Goal: Task Accomplishment & Management: Use online tool/utility

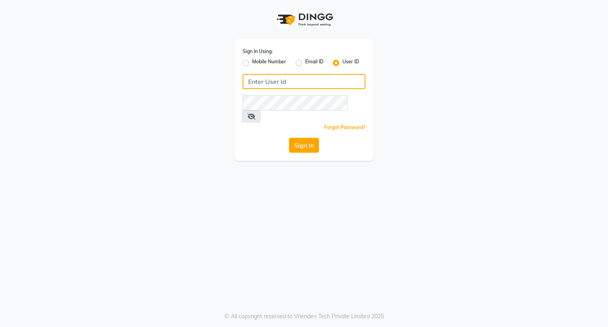
type input "[EMAIL_ADDRESS][DOMAIN_NAME]"
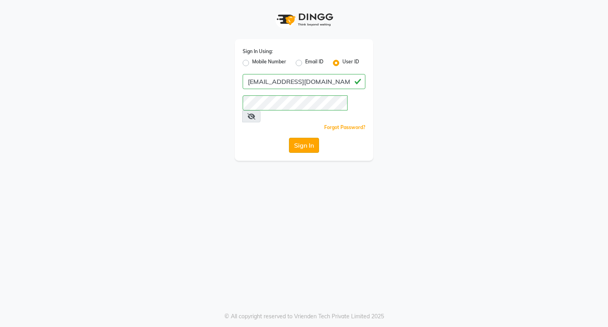
drag, startPoint x: 0, startPoint y: 0, endPoint x: 311, endPoint y: 128, distance: 336.4
click at [311, 138] on button "Sign In" at bounding box center [304, 145] width 30 height 15
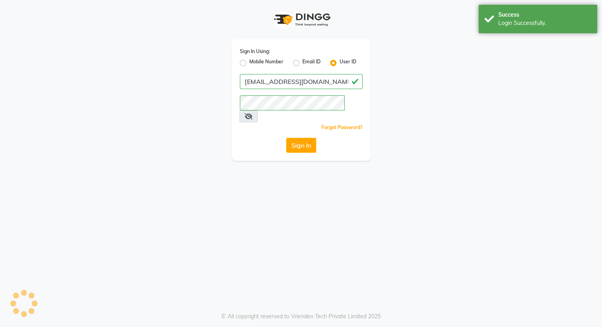
select select "8444"
select select "service"
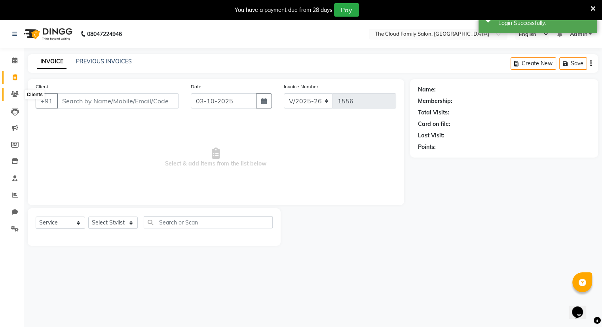
click at [14, 91] on span at bounding box center [15, 94] width 14 height 9
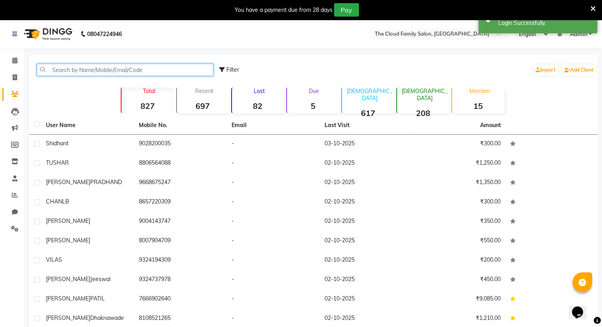
click at [102, 69] on input "text" at bounding box center [125, 70] width 177 height 12
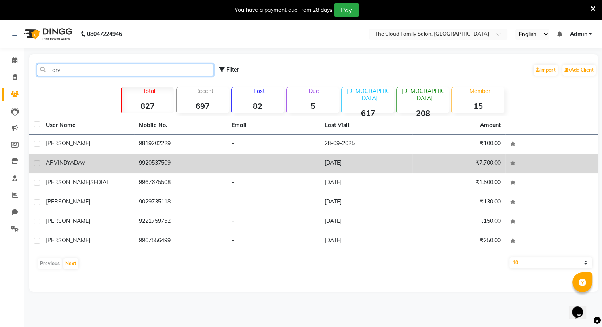
type input "arv"
click at [99, 169] on td "[PERSON_NAME]" at bounding box center [87, 163] width 93 height 19
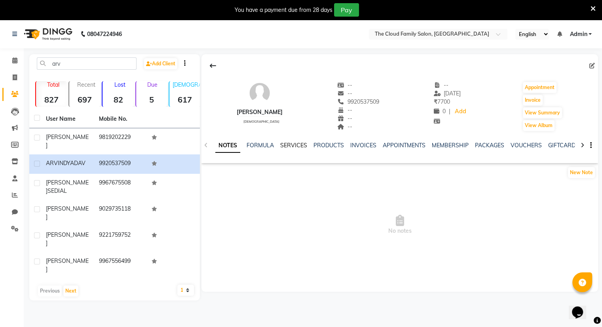
click at [289, 146] on link "SERVICES" at bounding box center [293, 145] width 27 height 7
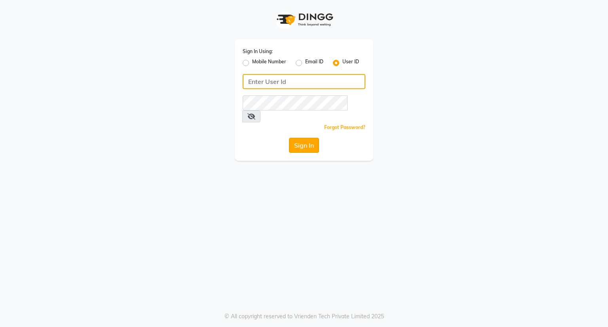
type input "[EMAIL_ADDRESS][DOMAIN_NAME]"
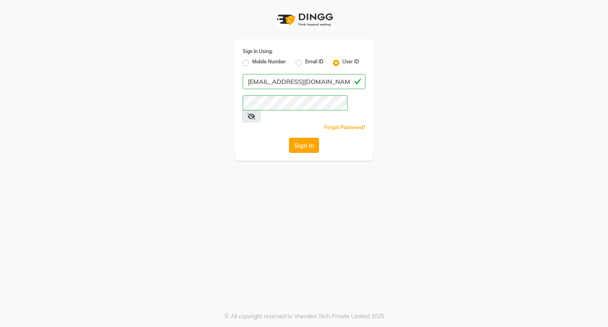
click at [298, 138] on button "Sign In" at bounding box center [304, 145] width 30 height 15
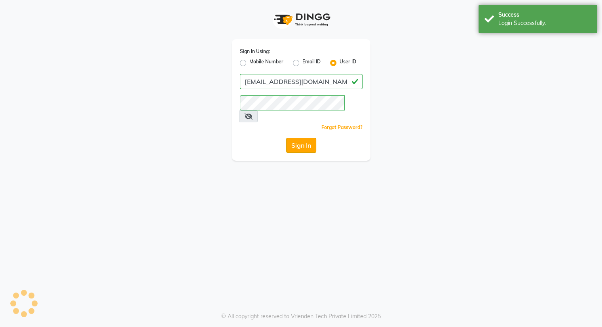
select select "8444"
select select "service"
